Goal: Book appointment/travel/reservation

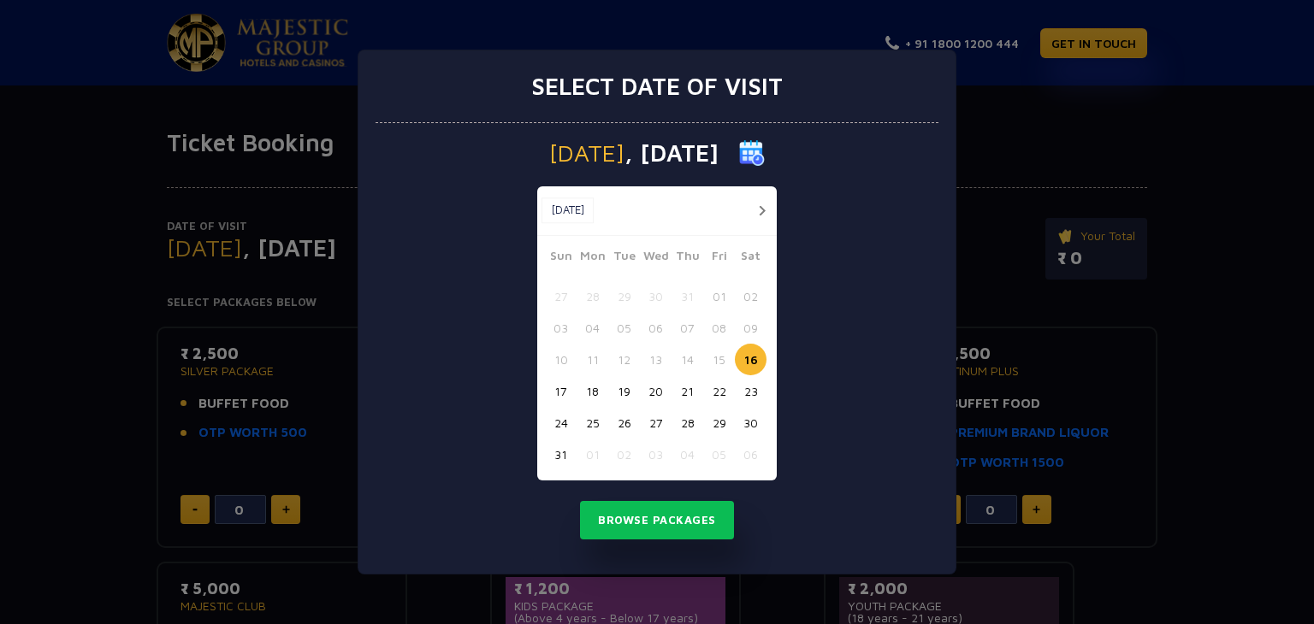
click at [591, 388] on button "18" at bounding box center [593, 392] width 32 height 32
click at [689, 523] on button "Browse Packages" at bounding box center [657, 520] width 154 height 39
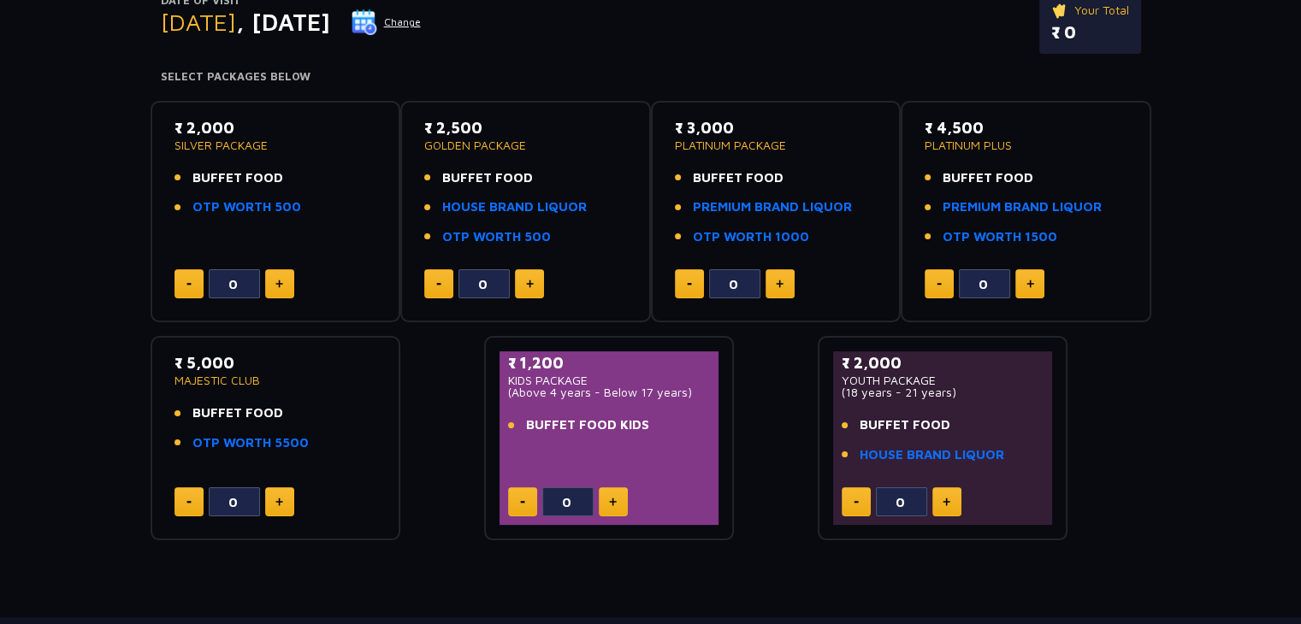
scroll to position [346, 0]
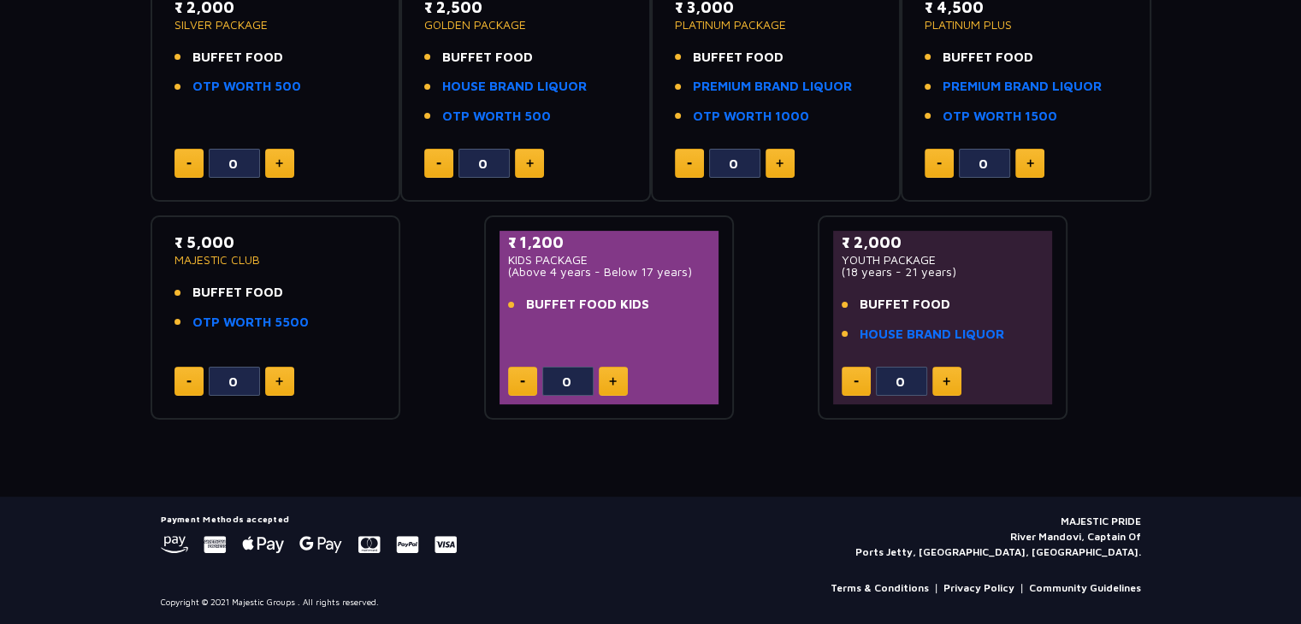
click at [901, 586] on link "Terms & Conditions" at bounding box center [880, 588] width 98 height 15
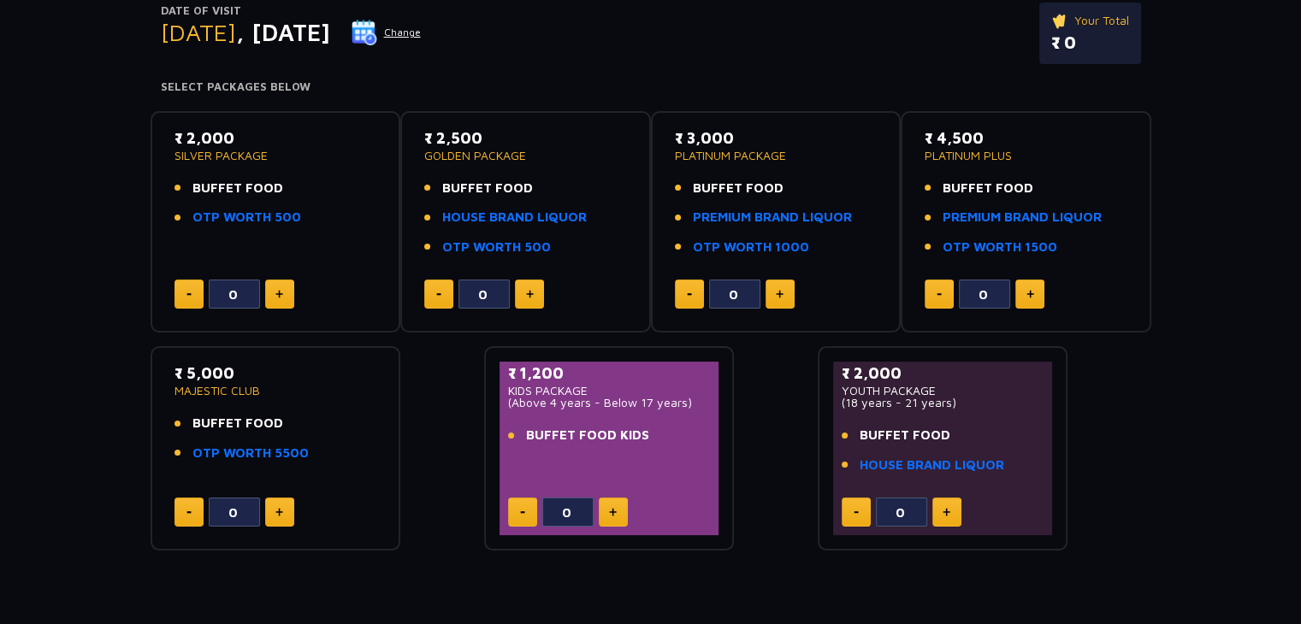
scroll to position [342, 0]
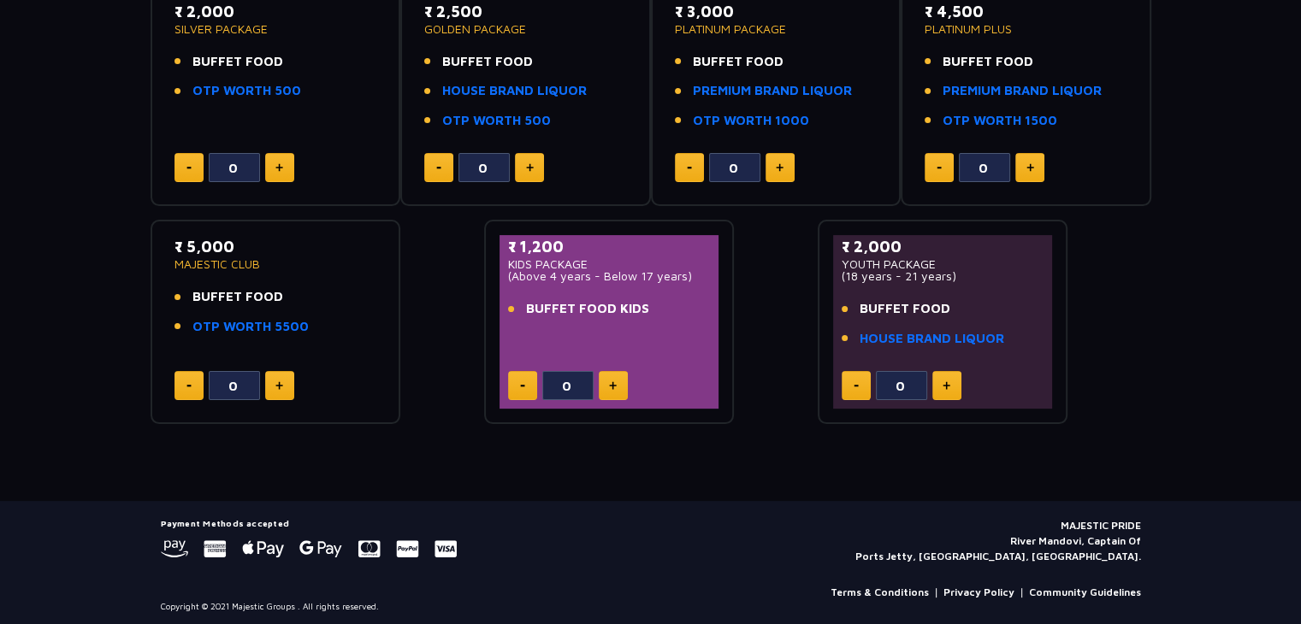
click at [281, 382] on img at bounding box center [279, 386] width 8 height 9
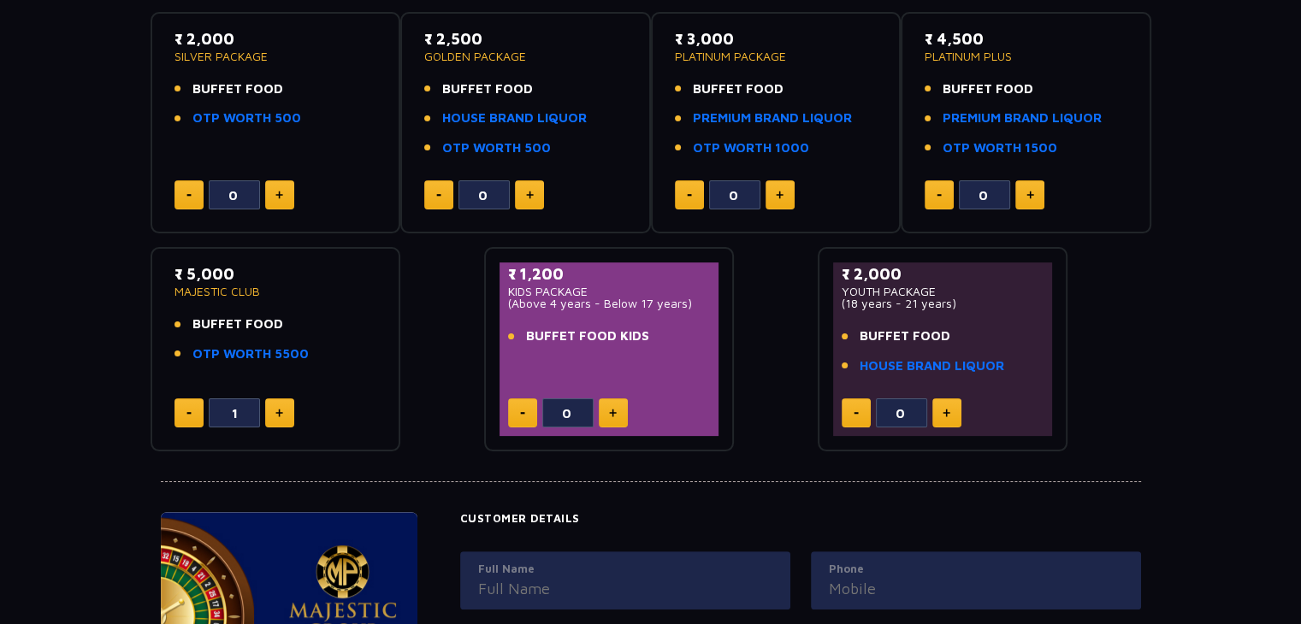
scroll to position [307, 0]
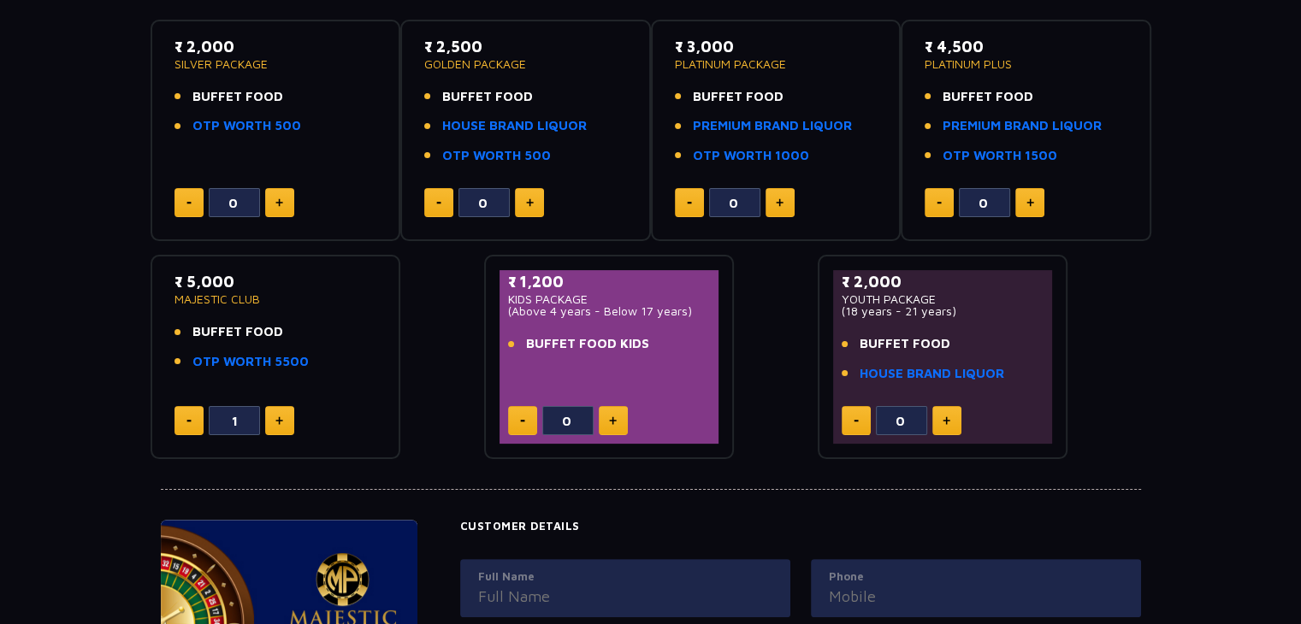
click at [177, 412] on button at bounding box center [188, 420] width 29 height 29
type input "0"
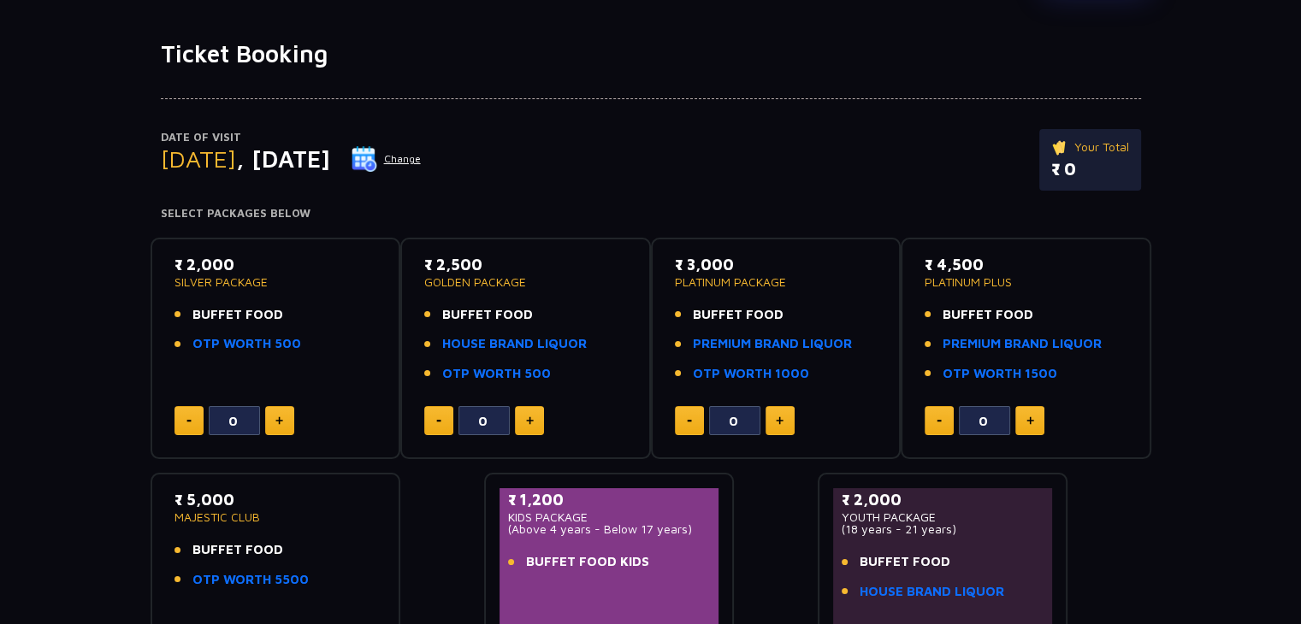
scroll to position [0, 0]
